Goal: Task Accomplishment & Management: Manage account settings

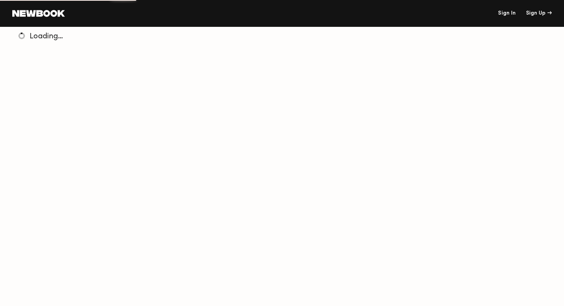
click at [497, 11] on div "Sign In Sign Up" at bounding box center [308, 13] width 487 height 5
click at [508, 14] on link "Sign In" at bounding box center [507, 13] width 18 height 5
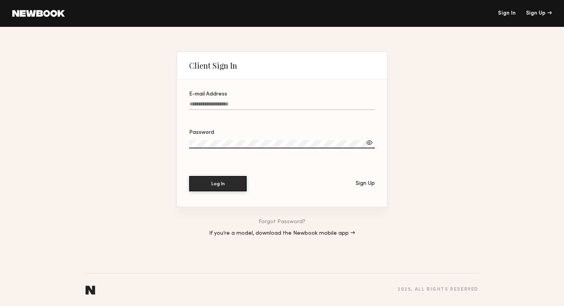
click at [259, 101] on label "E-mail Address" at bounding box center [282, 105] width 186 height 26
click at [259, 101] on input "E-mail Address" at bounding box center [282, 105] width 186 height 9
click at [234, 104] on input "E-mail Address" at bounding box center [282, 105] width 186 height 9
type input "**********"
click at [218, 192] on section "**********" at bounding box center [282, 142] width 210 height 127
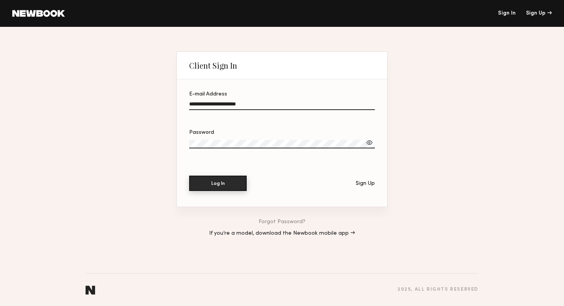
click at [218, 183] on button "Log In" at bounding box center [218, 183] width 58 height 15
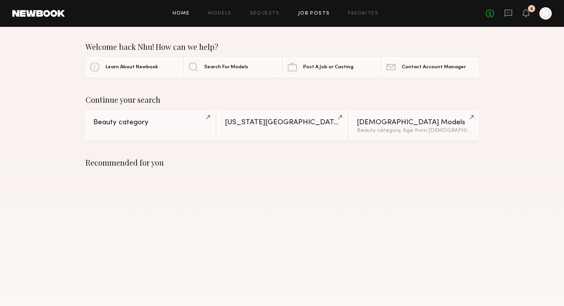
click at [312, 13] on link "Job Posts" at bounding box center [314, 13] width 32 height 5
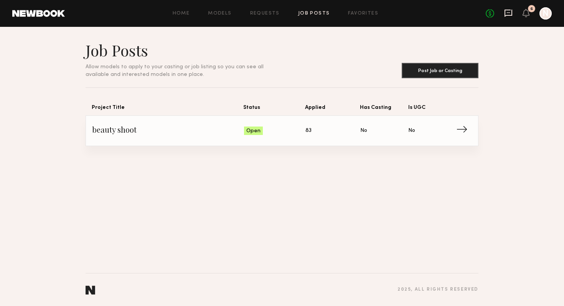
click at [508, 14] on icon at bounding box center [508, 13] width 8 height 8
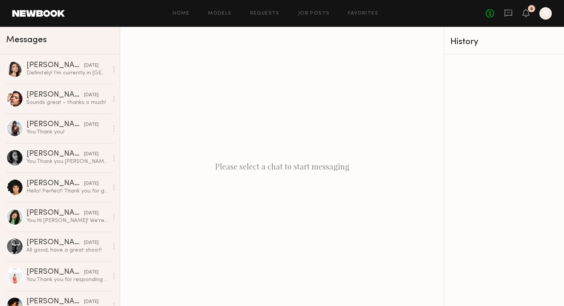
click at [545, 19] on div at bounding box center [545, 13] width 12 height 12
